Goal: Task Accomplishment & Management: Complete application form

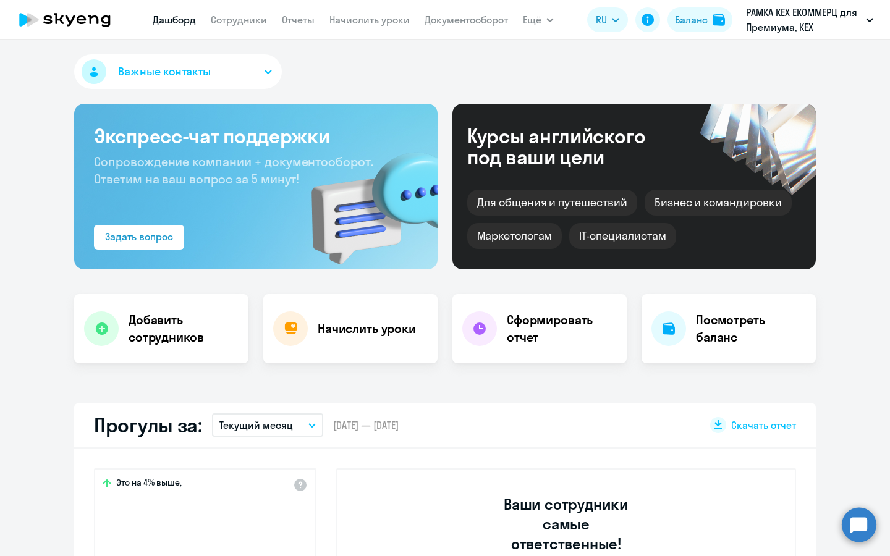
select select "30"
click at [197, 304] on div "Добавить сотрудников" at bounding box center [161, 328] width 174 height 69
select select "english_adult_not_native_speaker_premium"
select select "3"
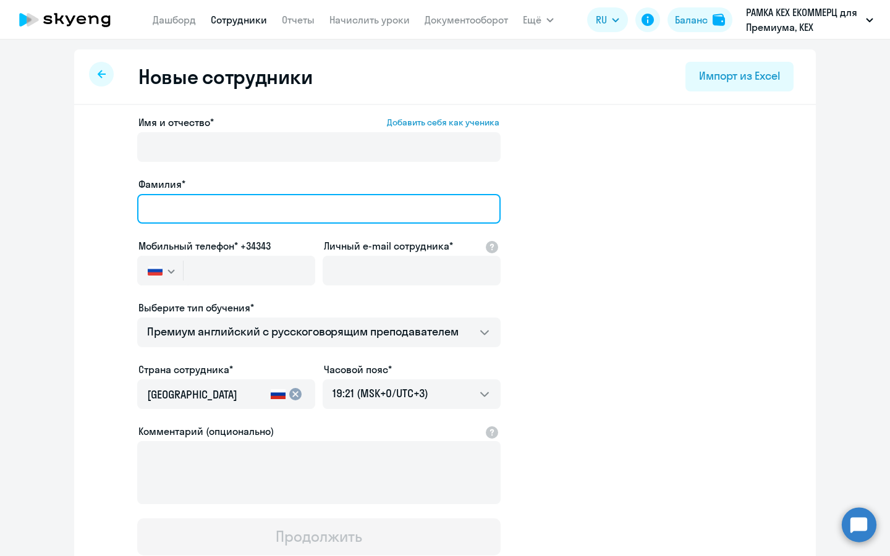
click at [251, 206] on input "Фамилия*" at bounding box center [318, 209] width 363 height 30
type input "G"
type input "[PERSON_NAME]"
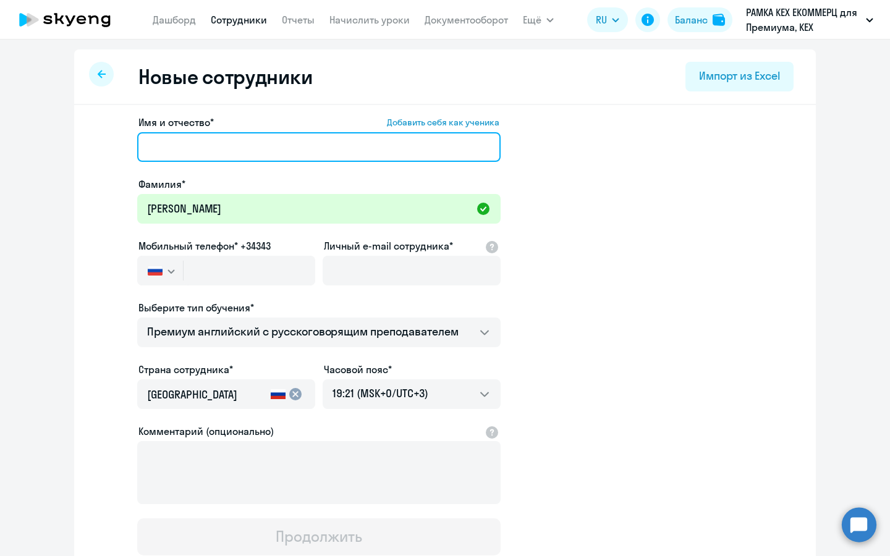
click at [370, 143] on input "Имя и отчество* Добавить себя как ученика" at bounding box center [318, 147] width 363 height 30
paste input "[PERSON_NAME]"
type input "[PERSON_NAME]"
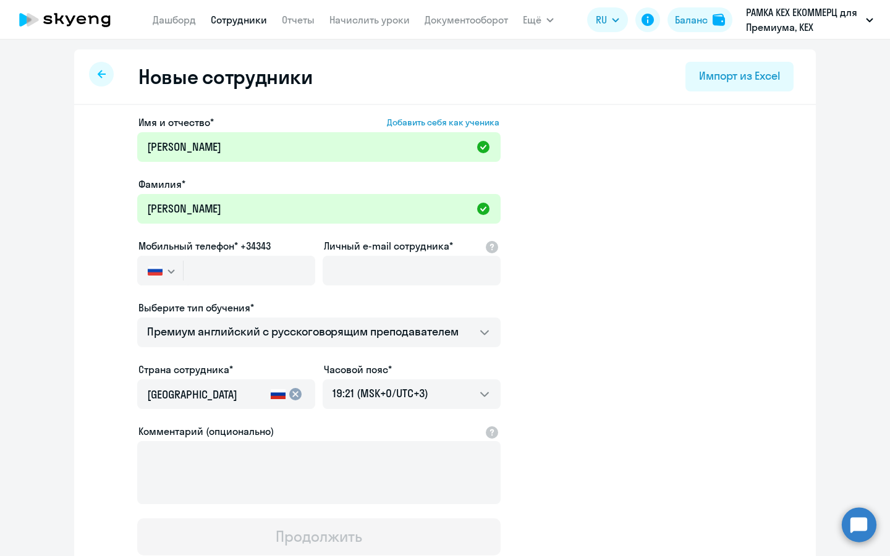
click at [389, 288] on div at bounding box center [412, 288] width 178 height 5
click at [224, 265] on input "text" at bounding box center [250, 271] width 132 height 30
paste input "[PHONE_NUMBER]"
type input "[PHONE_NUMBER]"
click at [384, 290] on div at bounding box center [412, 288] width 178 height 5
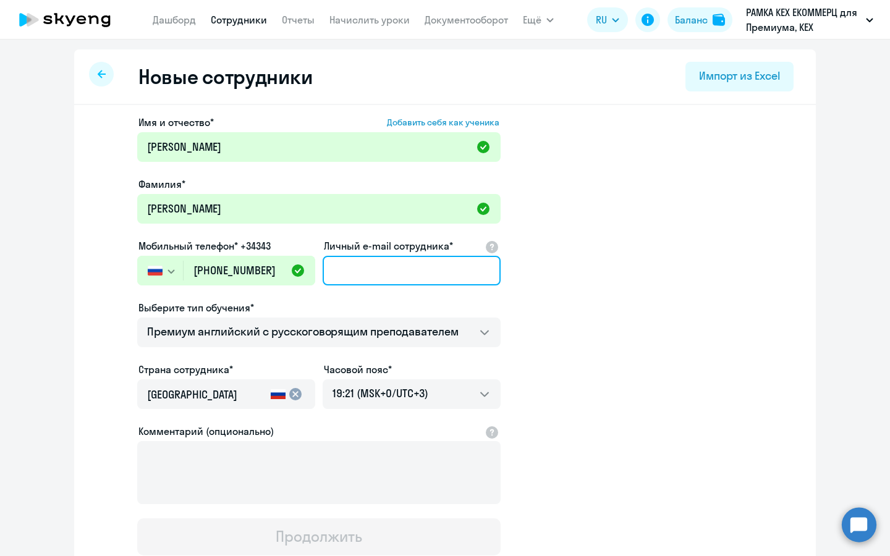
click at [396, 268] on input "Личный e-mail сотрудника*" at bounding box center [412, 271] width 178 height 30
paste input "[EMAIL_ADDRESS][DOMAIN_NAME]"
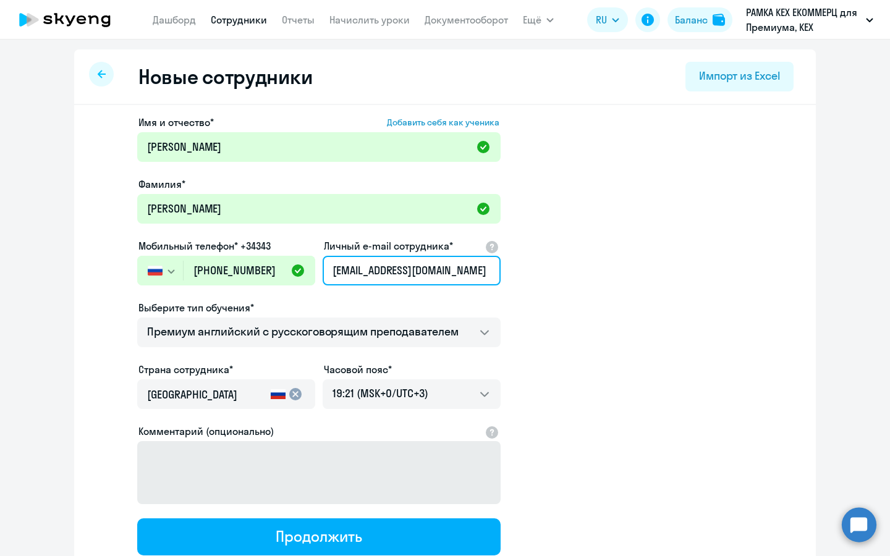
type input "[EMAIL_ADDRESS][DOMAIN_NAME]"
click at [389, 535] on button "Продолжить" at bounding box center [318, 537] width 363 height 37
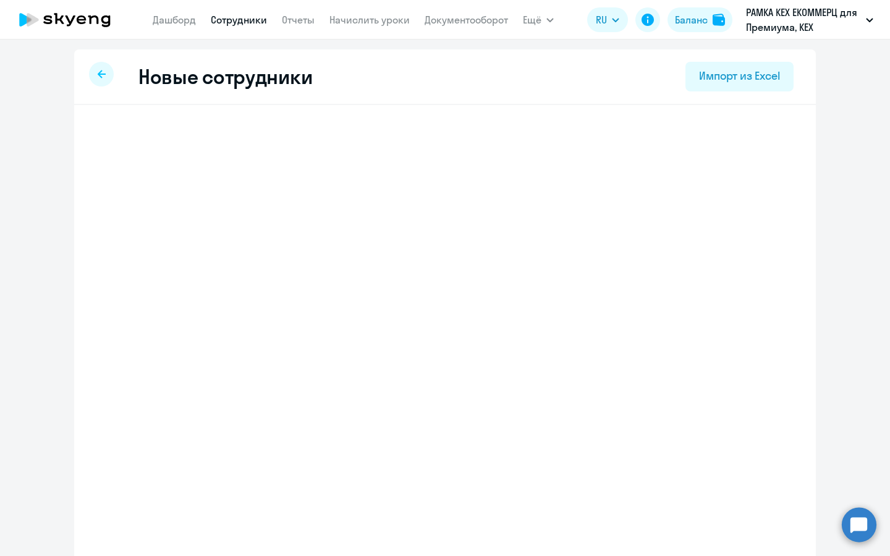
select select "english_adult_not_native_speaker_premium"
select select "3"
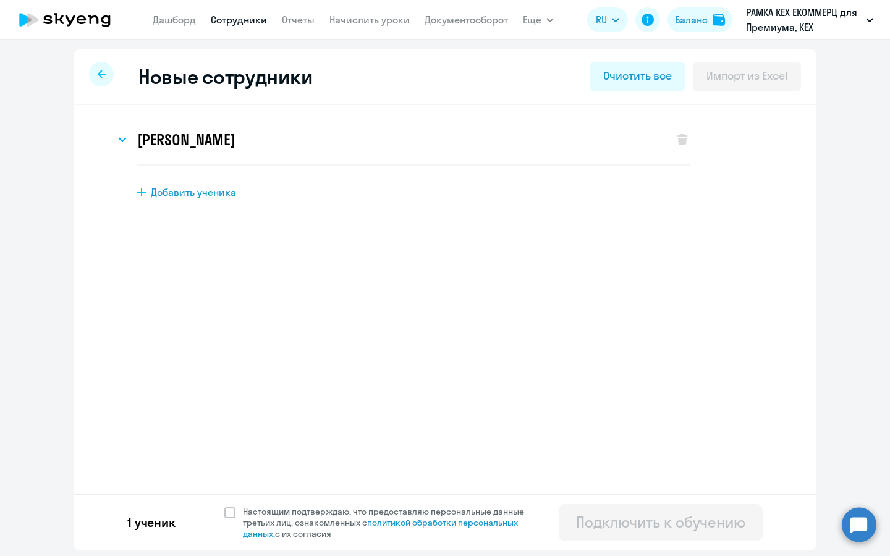
click at [213, 520] on div "1 ученик Настоящим подтверждаю, что предоставляю персональные данные третьих ли…" at bounding box center [445, 523] width 742 height 56
click at [221, 517] on div "1 ученик Настоящим подтверждаю, что предоставляю персональные данные третьих ли…" at bounding box center [445, 523] width 742 height 56
click at [237, 512] on span "Настоящим подтверждаю, что предоставляю персональные данные третьих лиц, ознако…" at bounding box center [388, 522] width 304 height 33
click at [224, 506] on input "Настоящим подтверждаю, что предоставляю персональные данные третьих лиц, ознако…" at bounding box center [224, 506] width 1 height 1
checkbox input "true"
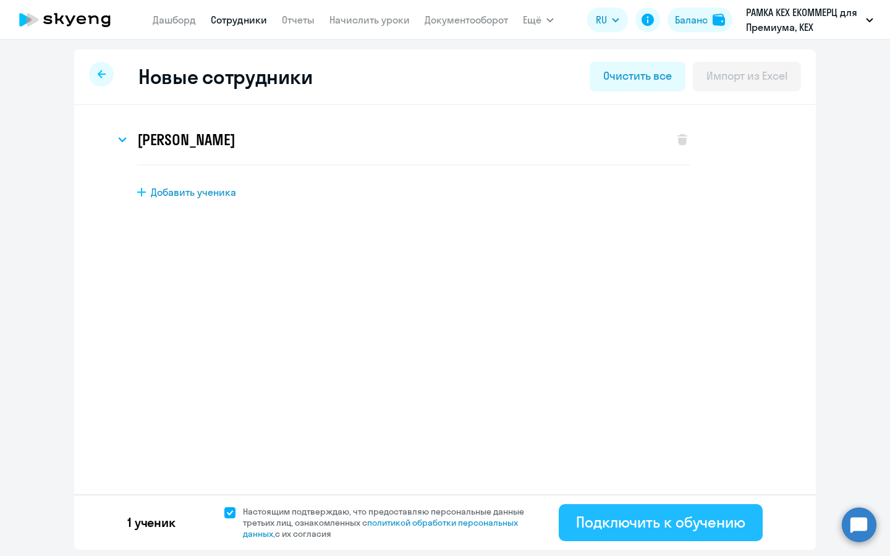
click at [601, 516] on div "Подключить к обучению" at bounding box center [660, 522] width 169 height 20
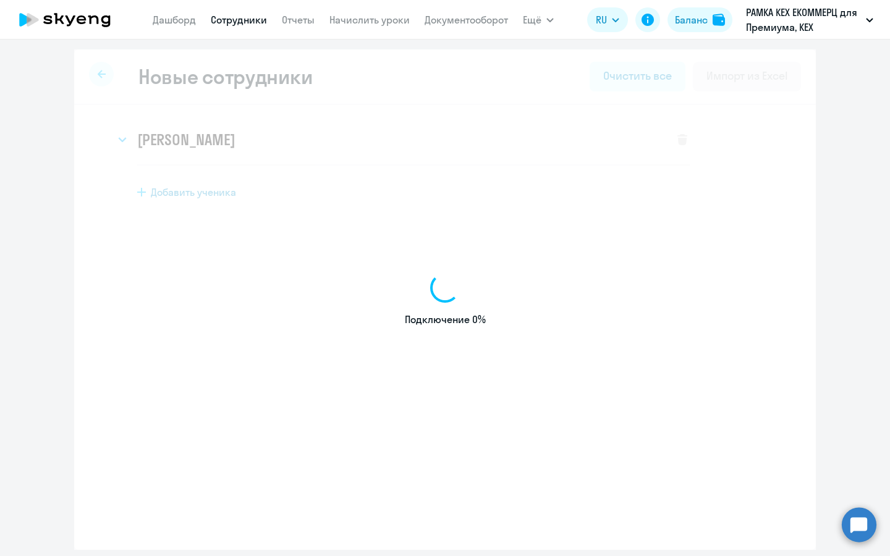
select select "english_adult_not_native_speaker_premium"
select select "3"
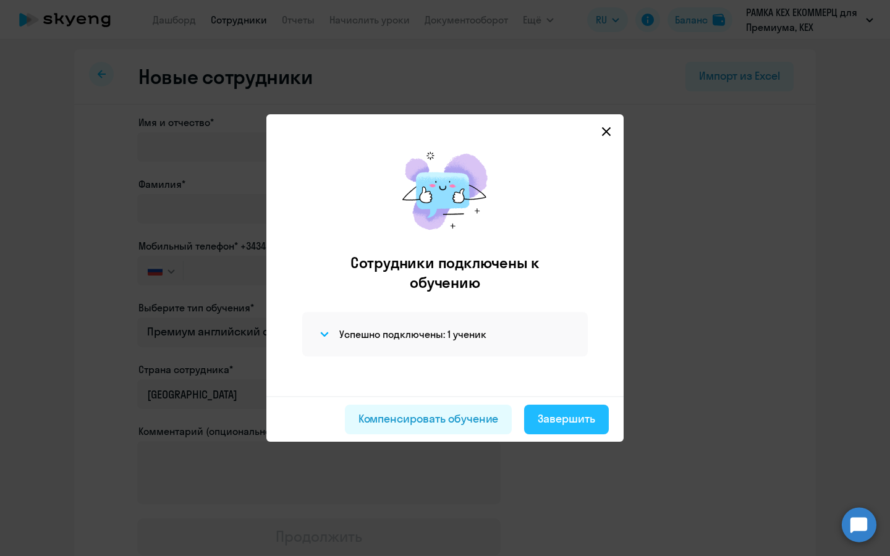
click at [562, 413] on div "Завершить" at bounding box center [566, 419] width 57 height 16
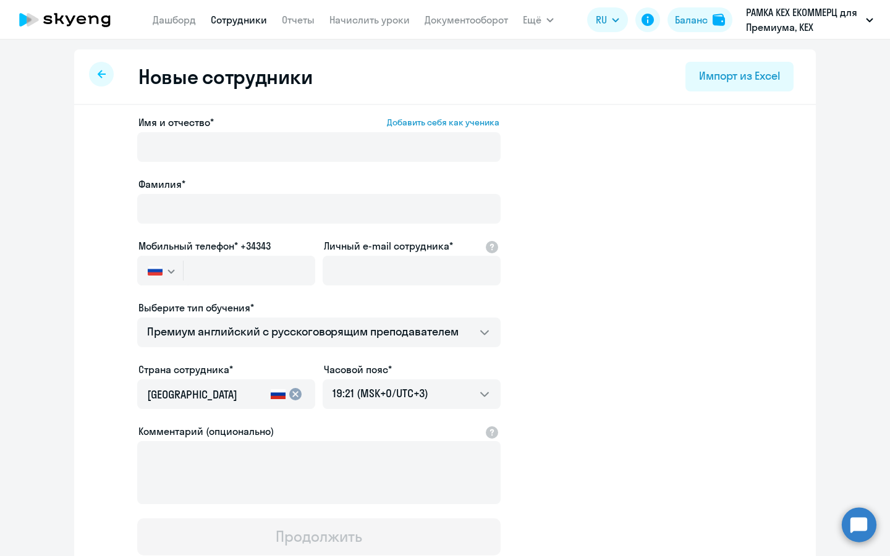
select select "30"
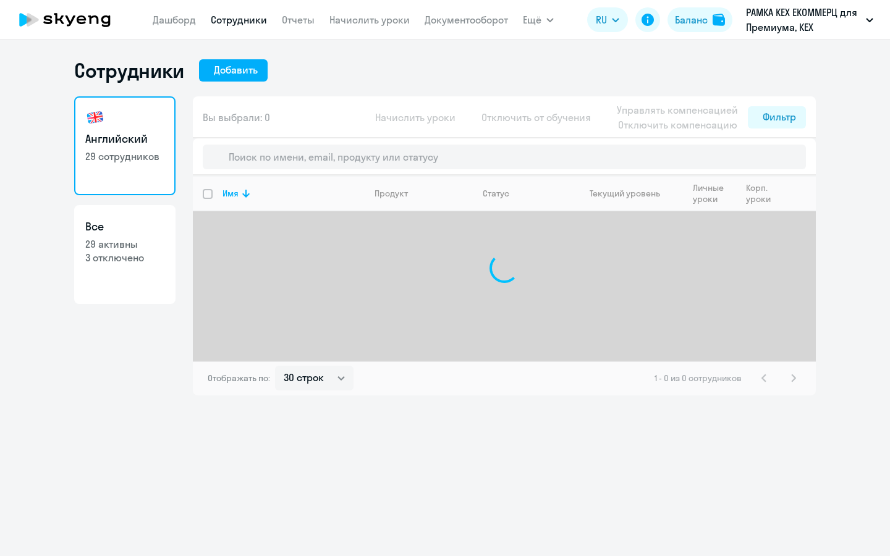
select select "30"
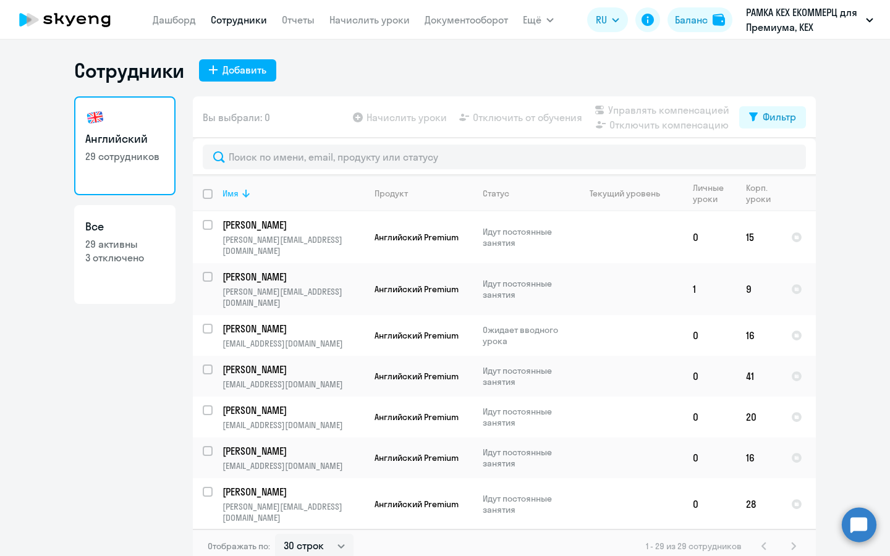
click at [232, 184] on th "Имя" at bounding box center [289, 194] width 152 height 36
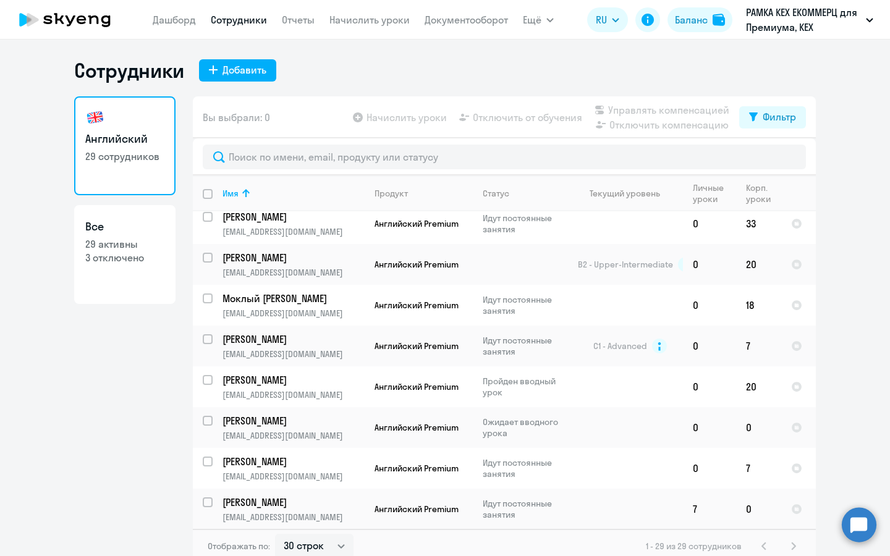
scroll to position [764, 0]
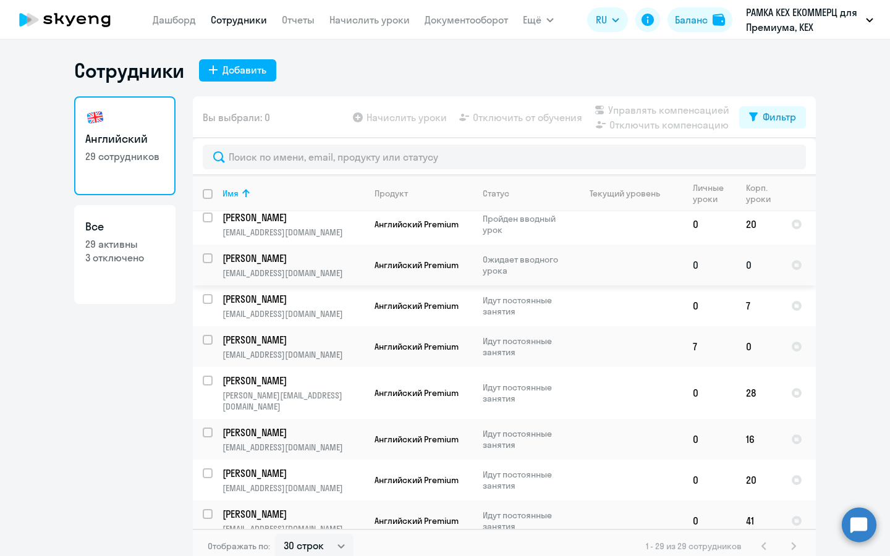
click at [284, 245] on td "Поздеева Виктория Олеговна vopozdeeva@avito.ru" at bounding box center [289, 265] width 152 height 41
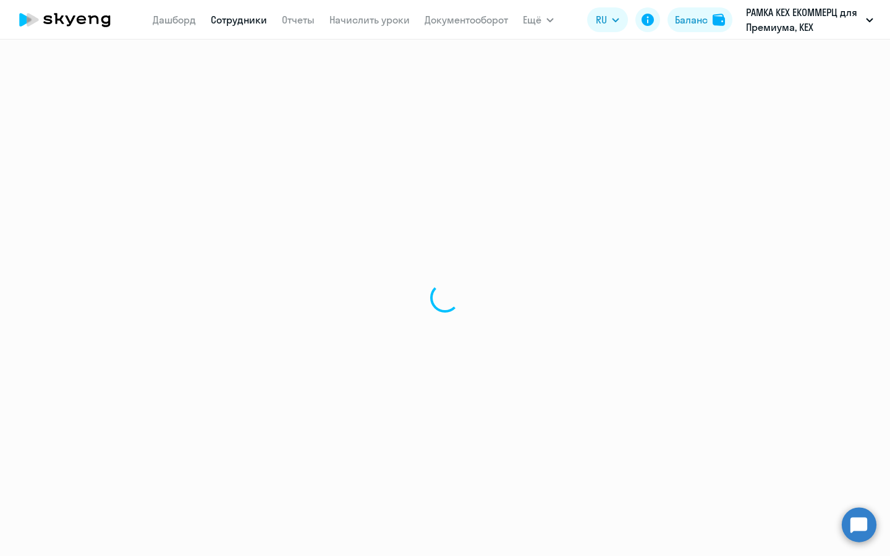
select select "english"
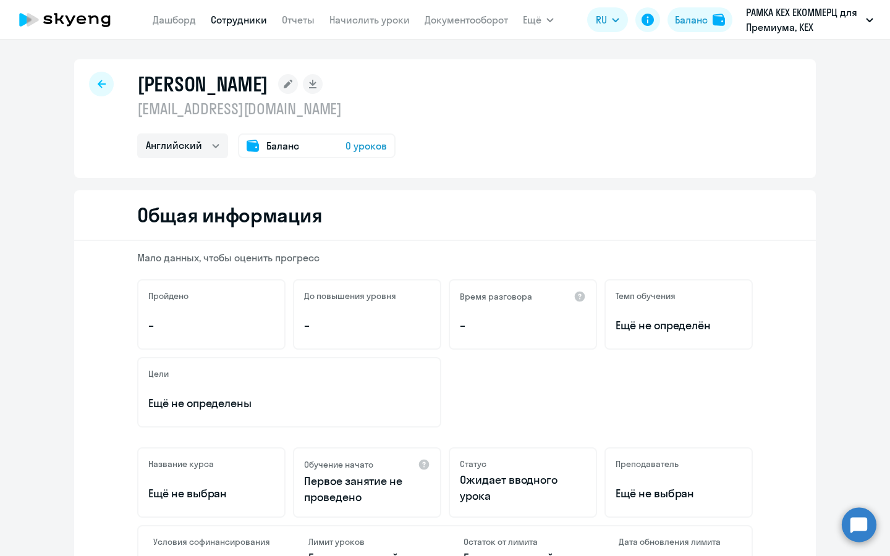
click at [394, 150] on div "Английский Баланс 0 уроков" at bounding box center [266, 146] width 258 height 25
click at [370, 148] on span "0 уроков" at bounding box center [366, 145] width 41 height 15
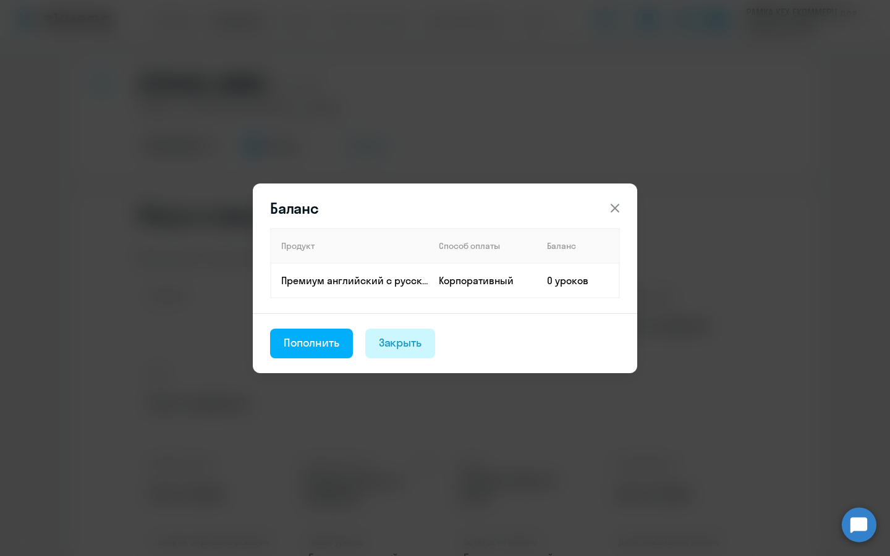
click at [370, 330] on button "Закрыть" at bounding box center [400, 344] width 70 height 30
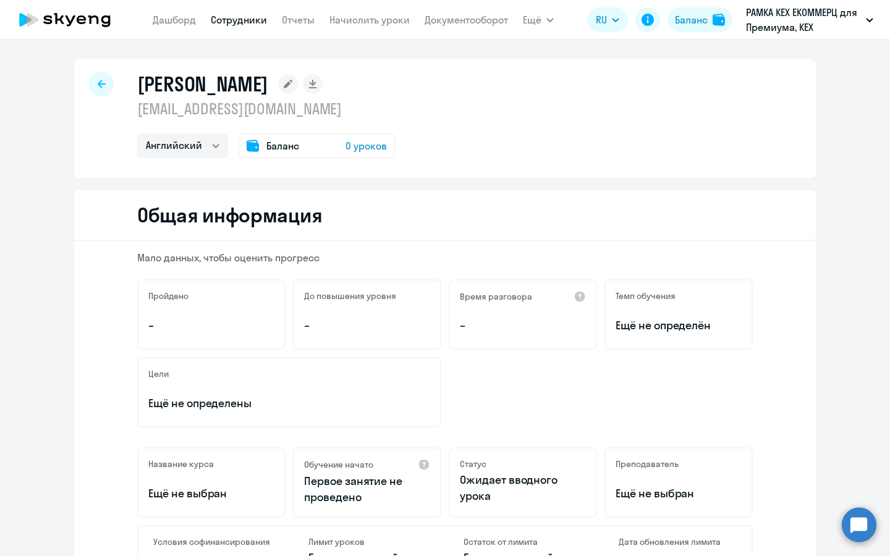
click at [320, 342] on div "До повышения уровня –" at bounding box center [367, 314] width 148 height 70
click at [355, 153] on div "Баланс 0 уроков" at bounding box center [317, 146] width 158 height 25
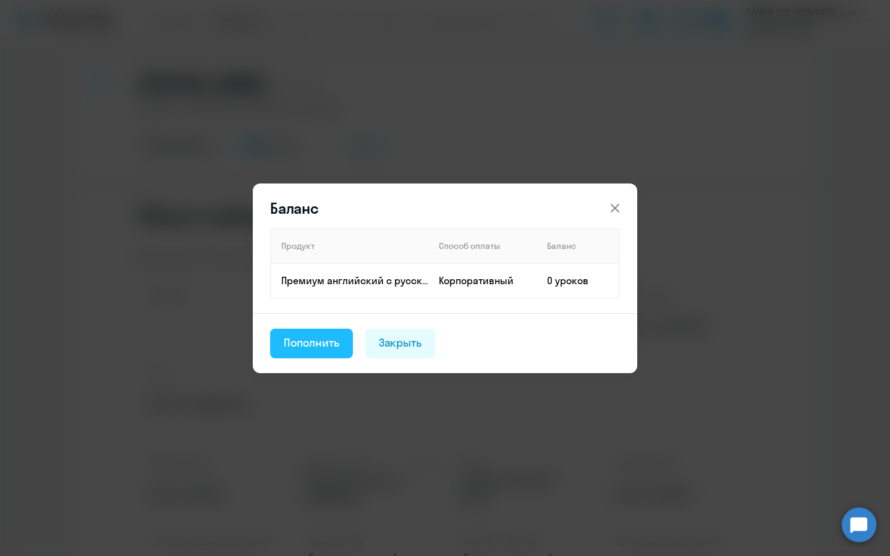
click at [314, 351] on button "Пополнить" at bounding box center [311, 344] width 83 height 30
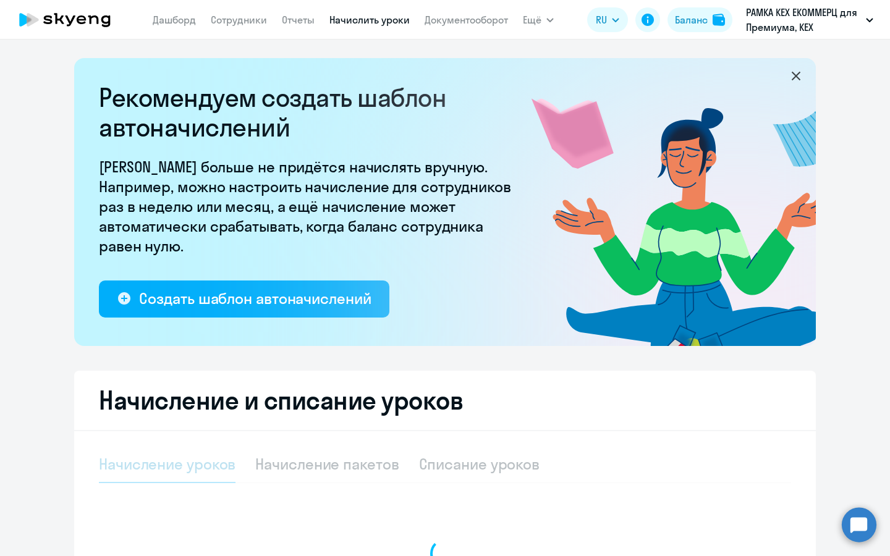
select select "10"
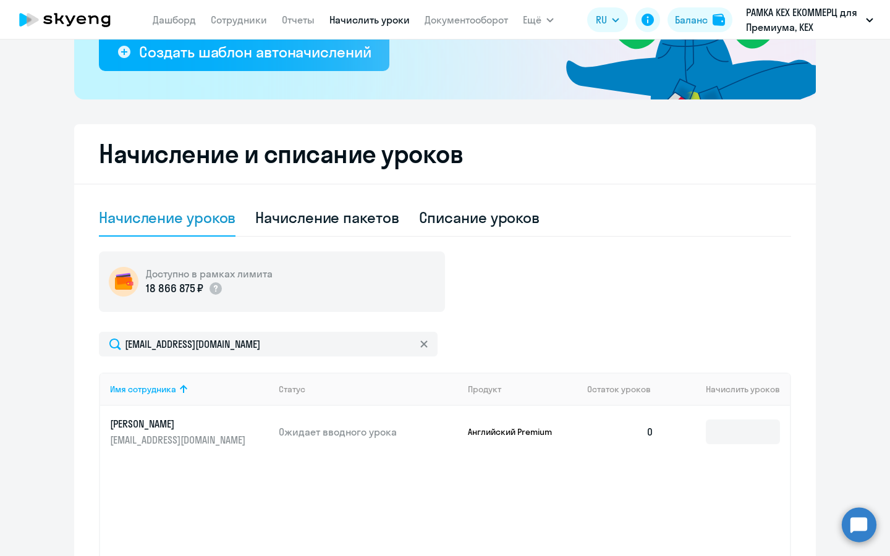
scroll to position [286, 0]
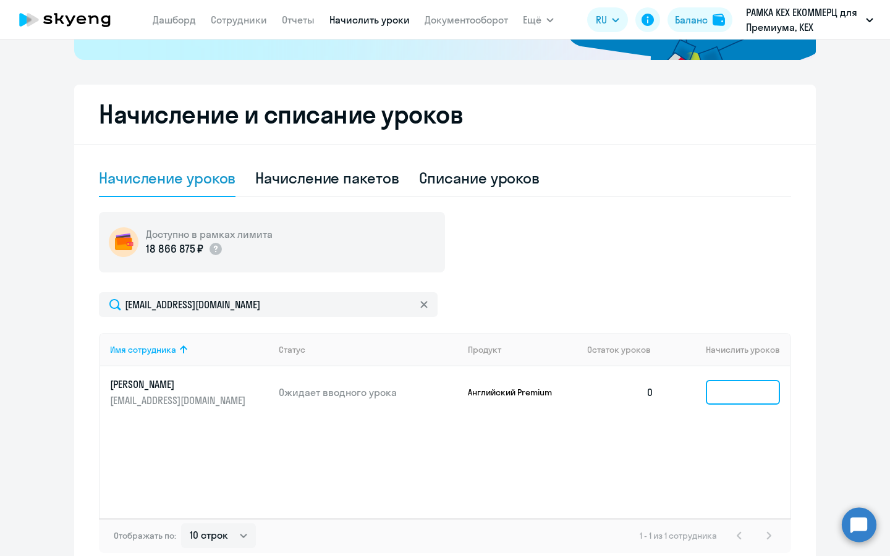
click at [740, 393] on input at bounding box center [743, 392] width 74 height 25
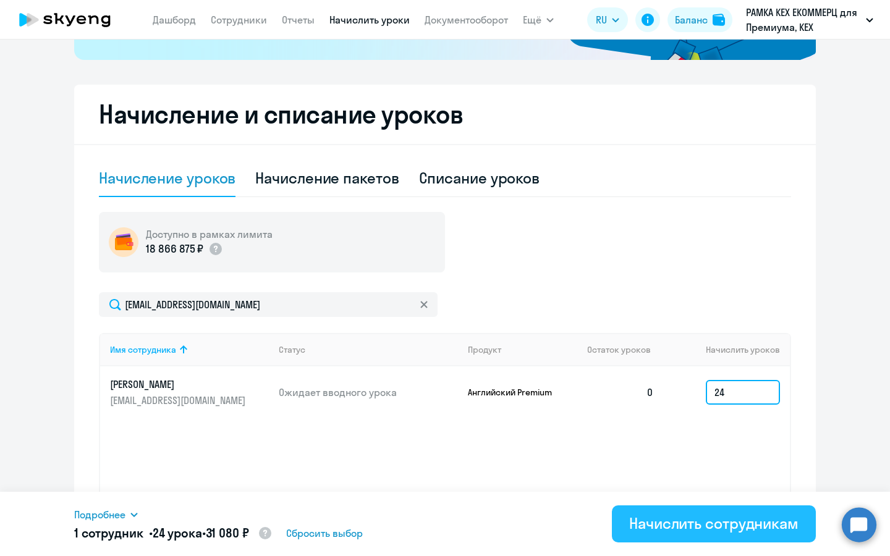
type input "24"
click at [711, 518] on div "Начислить сотрудникам" at bounding box center [713, 524] width 169 height 20
